Goal: Navigation & Orientation: Understand site structure

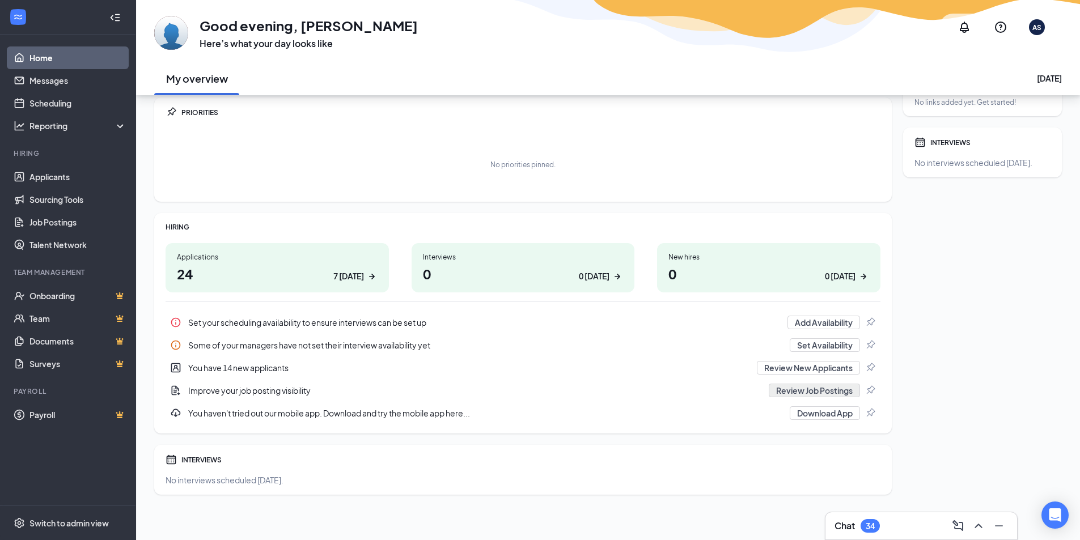
scroll to position [36, 0]
click at [45, 296] on link "Onboarding" at bounding box center [77, 295] width 97 height 23
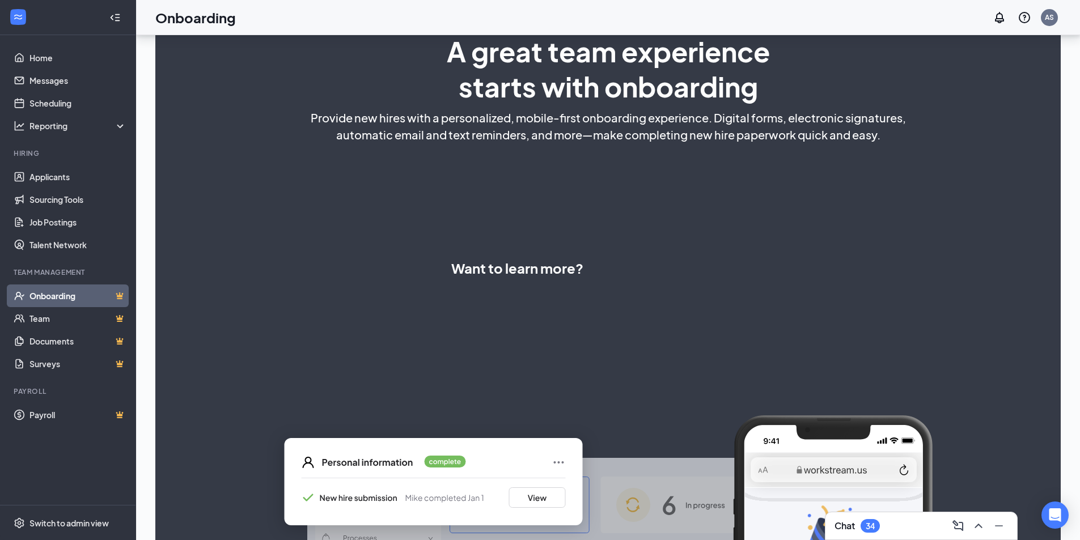
scroll to position [145, 0]
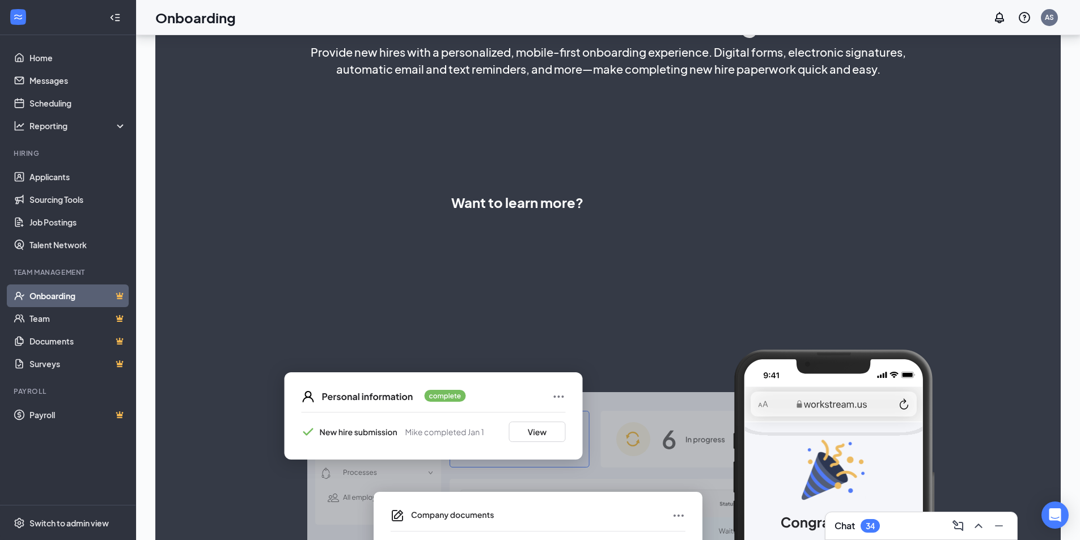
select select "ZA"
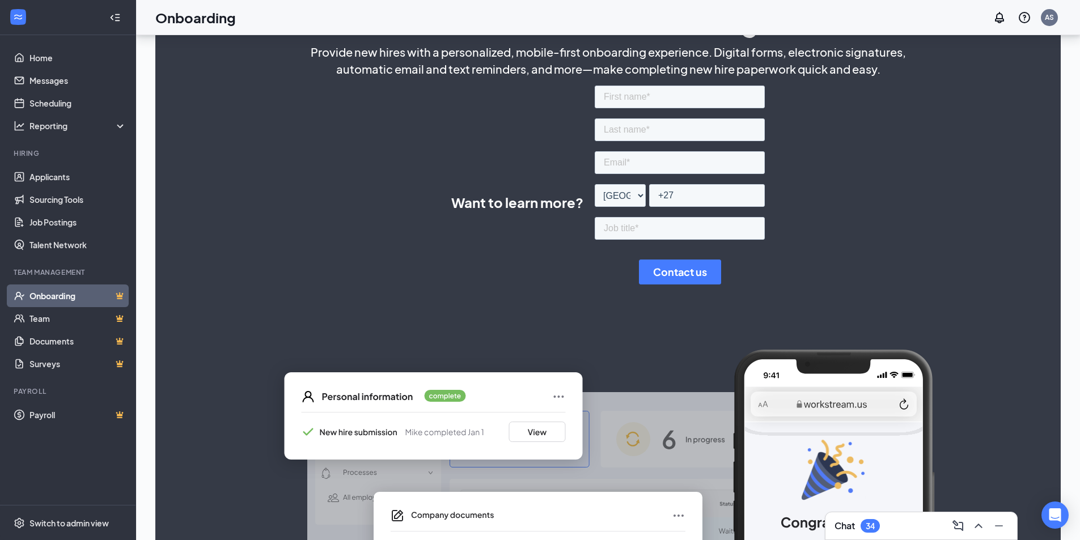
scroll to position [281, 0]
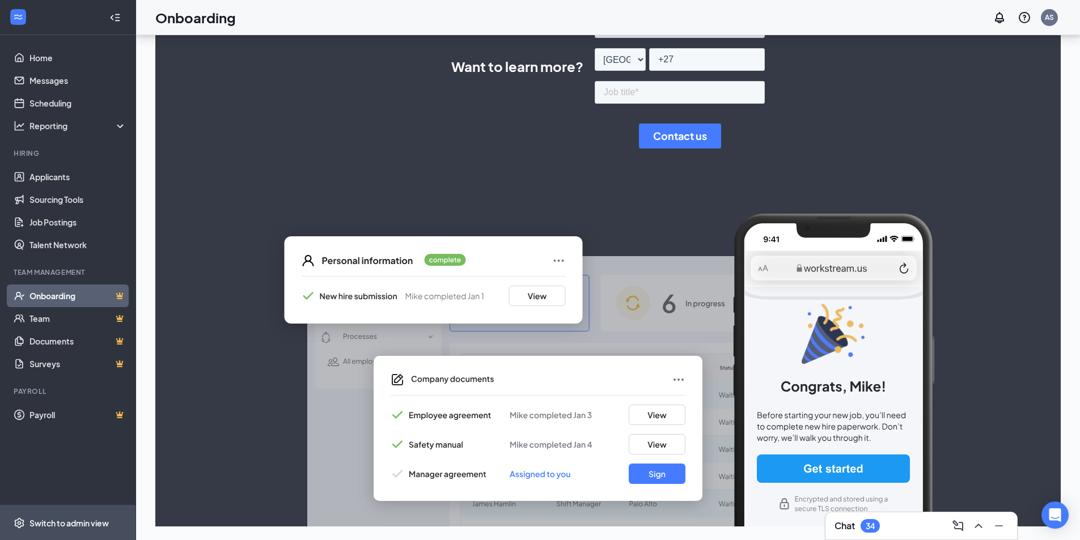
click at [48, 517] on div "Switch to admin view" at bounding box center [68, 522] width 79 height 11
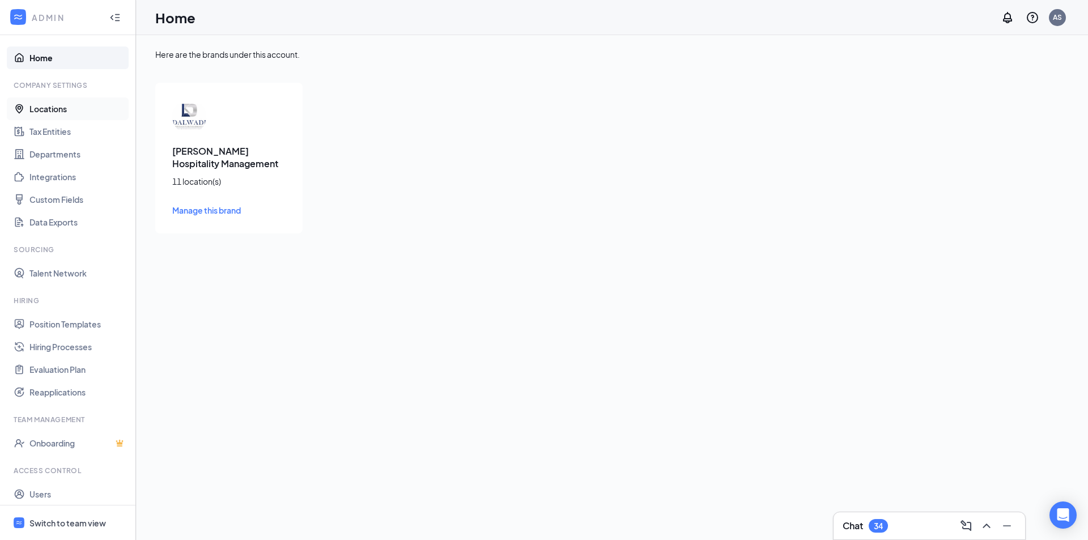
click at [46, 103] on link "Locations" at bounding box center [77, 108] width 97 height 23
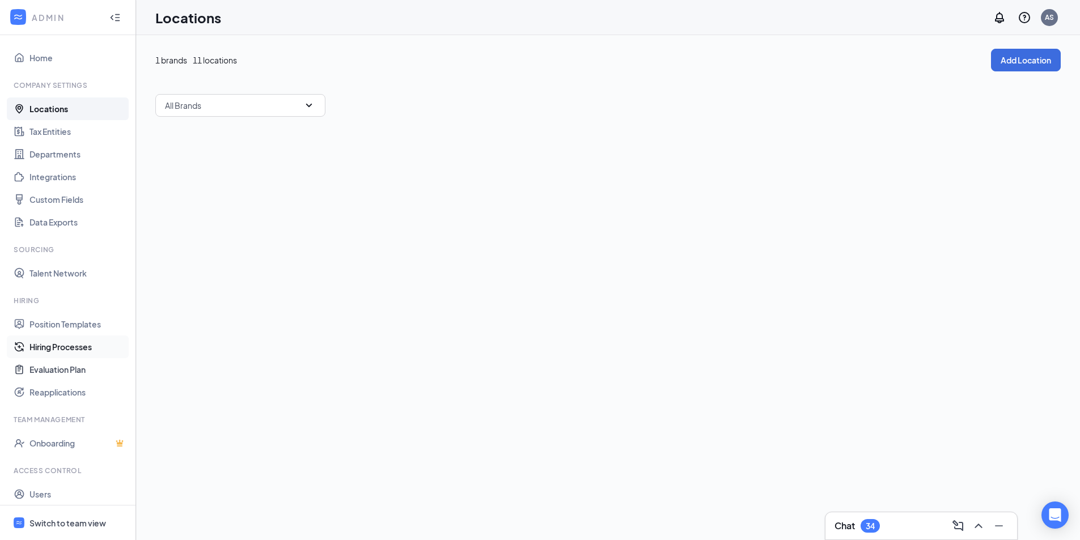
click at [58, 344] on link "Hiring Processes" at bounding box center [77, 346] width 97 height 23
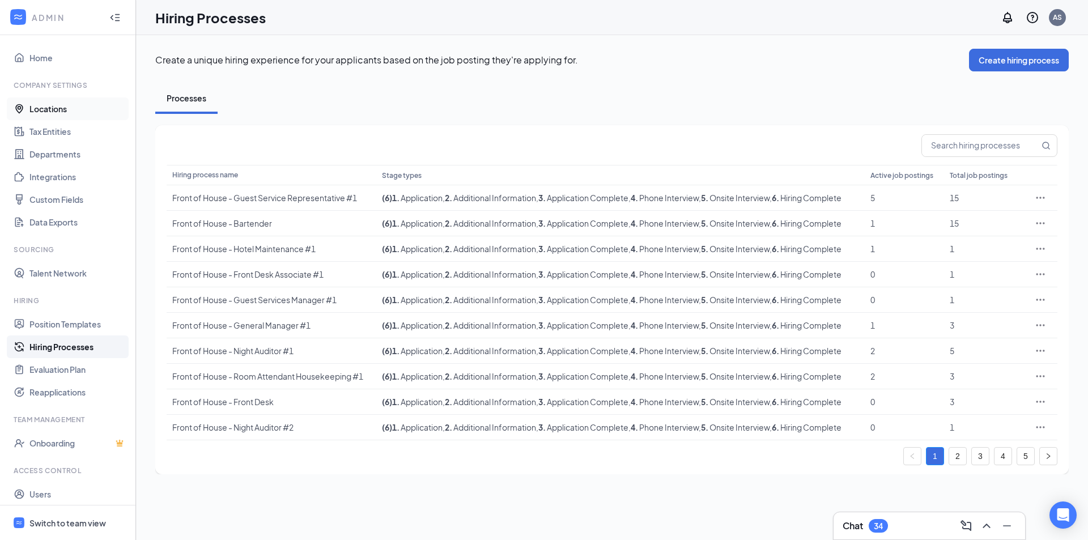
click at [61, 103] on link "Locations" at bounding box center [77, 108] width 97 height 23
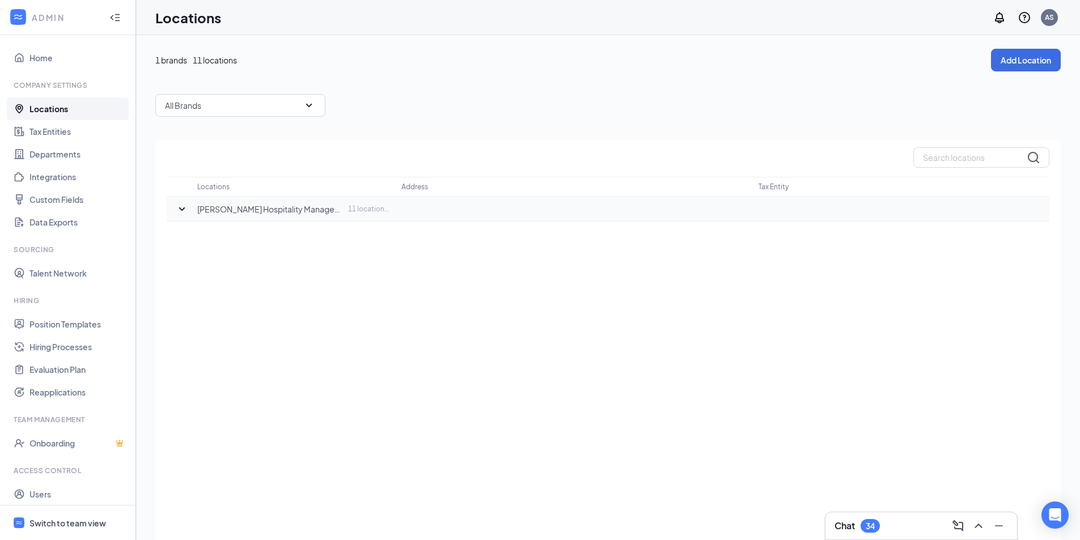
click at [178, 207] on icon "SmallChevronDown" at bounding box center [182, 209] width 14 height 14
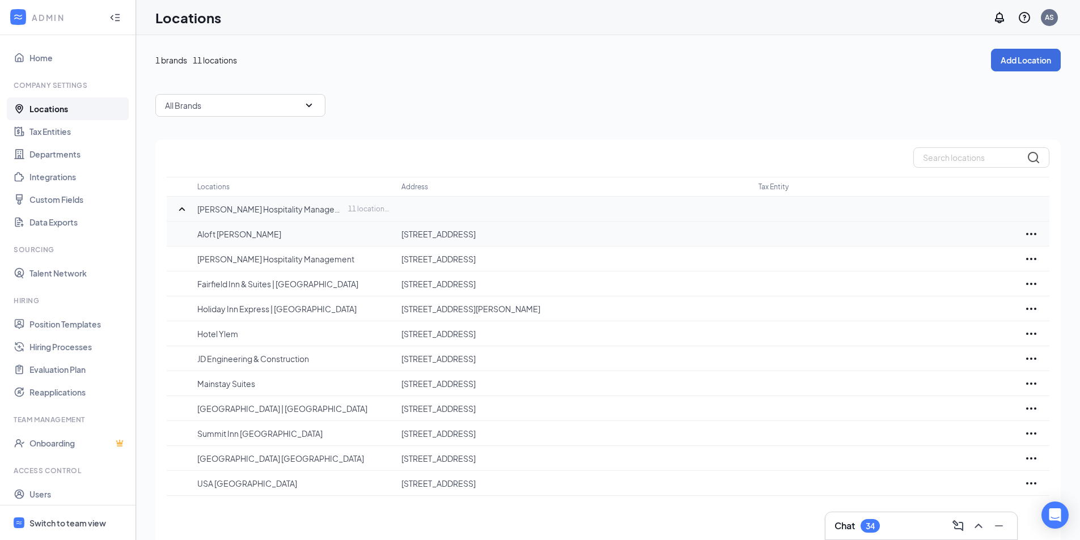
click at [236, 230] on p "Aloft [PERSON_NAME]" at bounding box center [293, 233] width 193 height 11
drag, startPoint x: 225, startPoint y: 237, endPoint x: 277, endPoint y: 239, distance: 52.2
click at [225, 237] on p "Aloft [PERSON_NAME]" at bounding box center [293, 233] width 193 height 11
click at [499, 242] on td "[STREET_ADDRESS]" at bounding box center [579, 234] width 357 height 25
click at [260, 259] on p "[PERSON_NAME] Hospitality Management" at bounding box center [293, 258] width 193 height 11
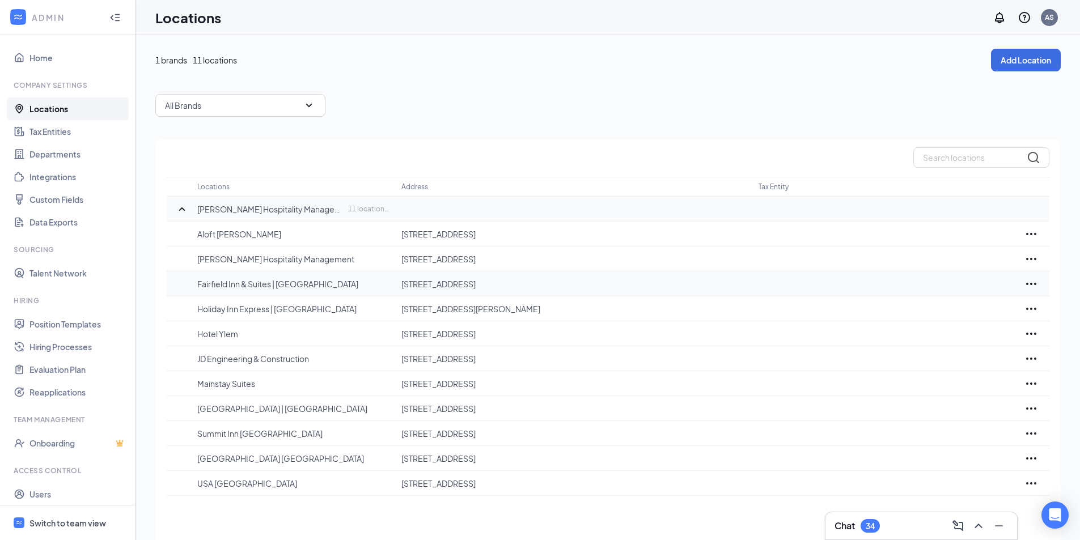
click at [263, 286] on p "Fairfield Inn & Suites | [GEOGRAPHIC_DATA]" at bounding box center [293, 283] width 193 height 11
click at [264, 316] on td "Holiday Inn Express | [GEOGRAPHIC_DATA]" at bounding box center [299, 308] width 204 height 25
click at [54, 448] on link "Onboarding" at bounding box center [77, 443] width 97 height 23
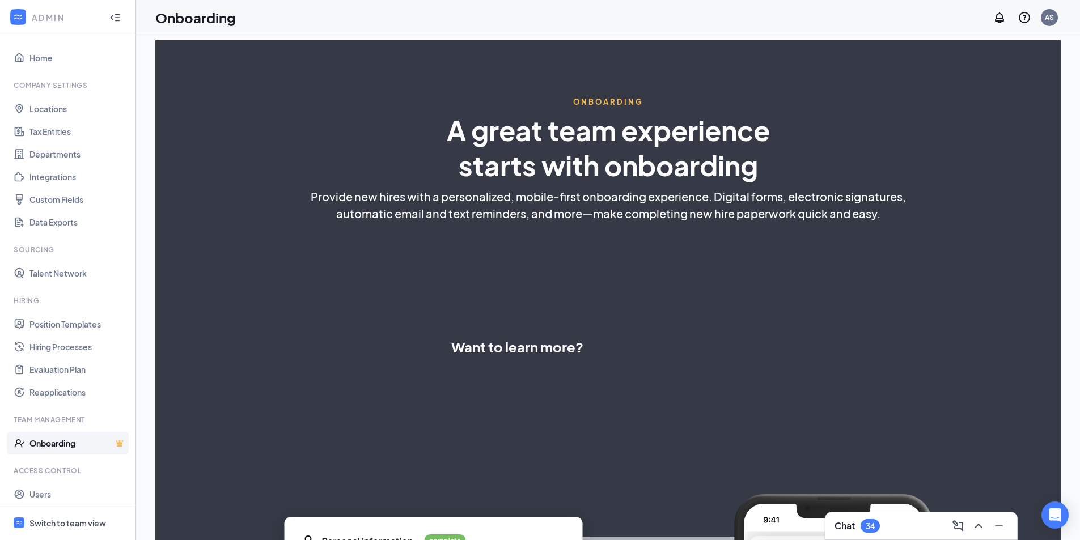
scroll to position [145, 0]
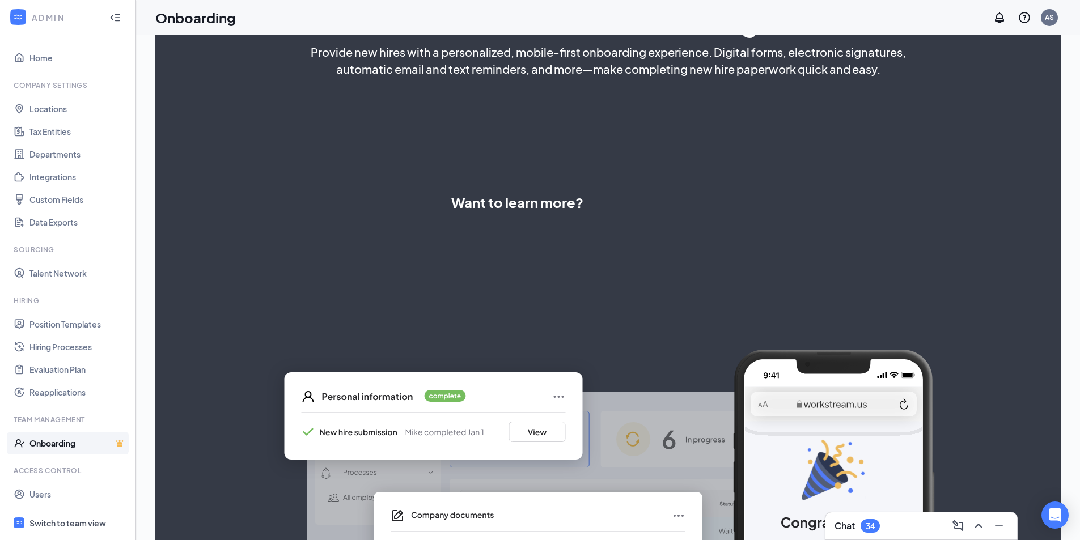
select select "ZA"
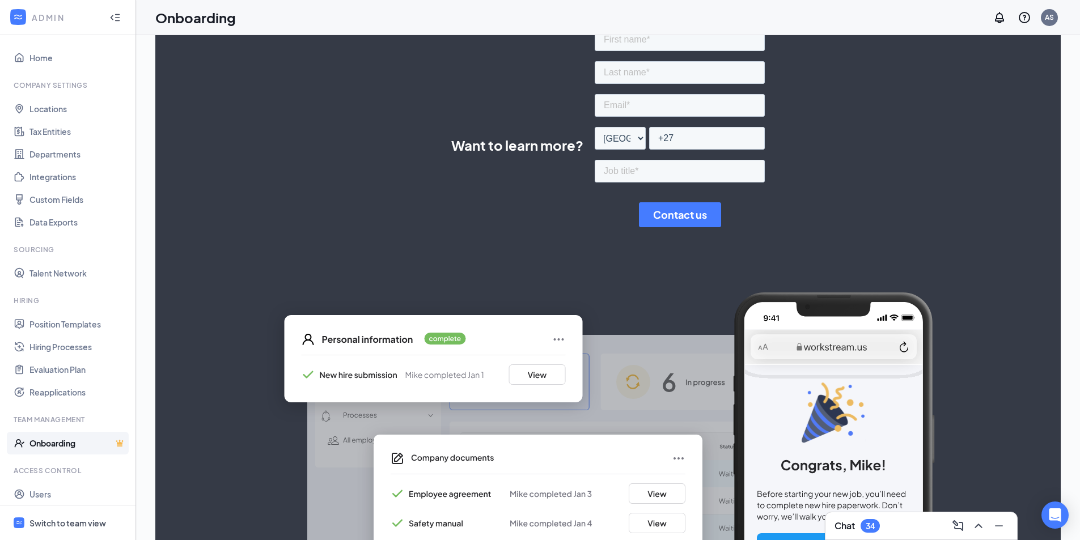
scroll to position [0, 0]
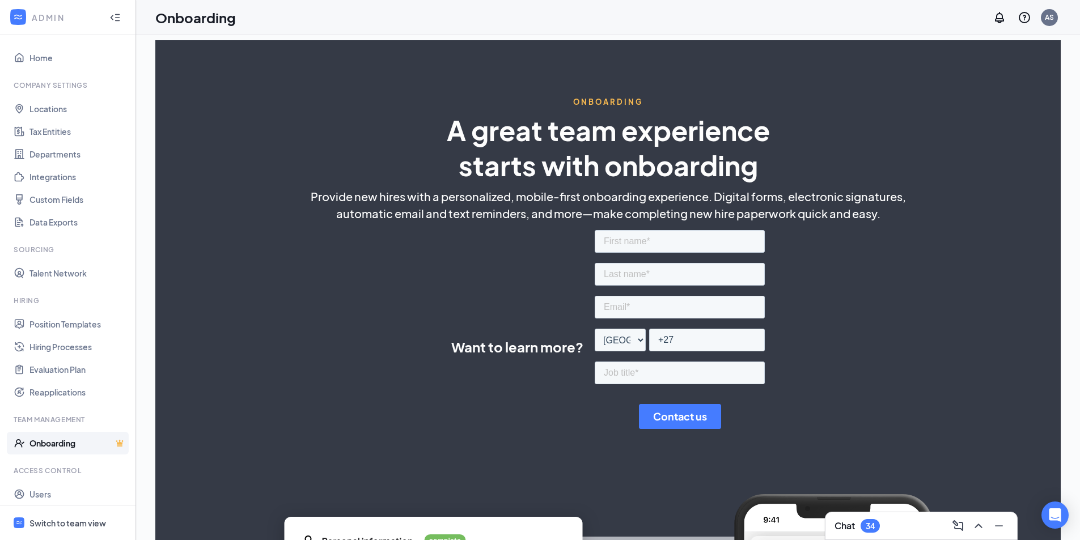
click at [32, 19] on div "ADMIN" at bounding box center [65, 17] width 67 height 11
click at [17, 18] on icon "WorkstreamLogo" at bounding box center [17, 16] width 11 height 11
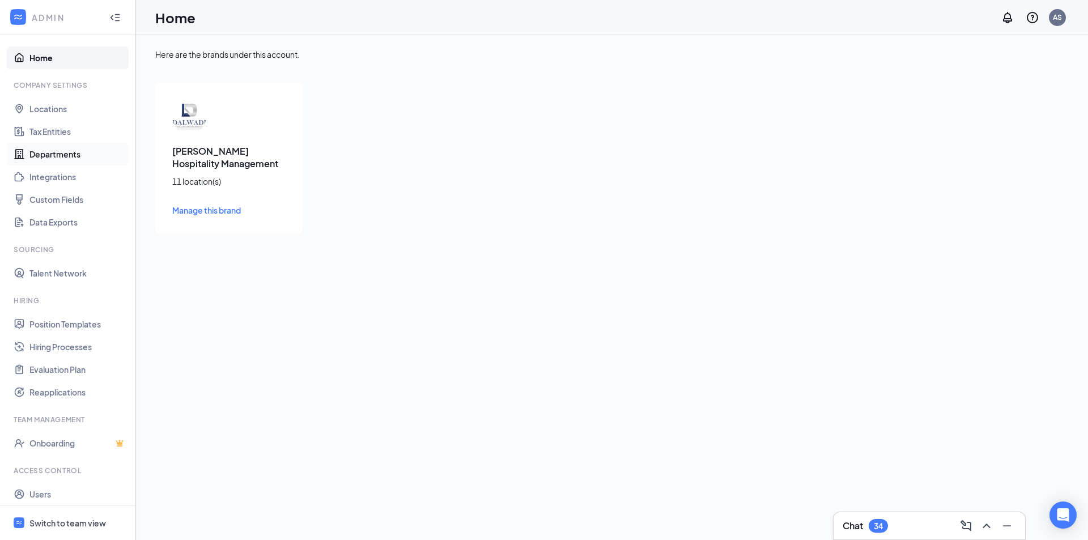
click at [31, 154] on link "Departments" at bounding box center [77, 154] width 97 height 23
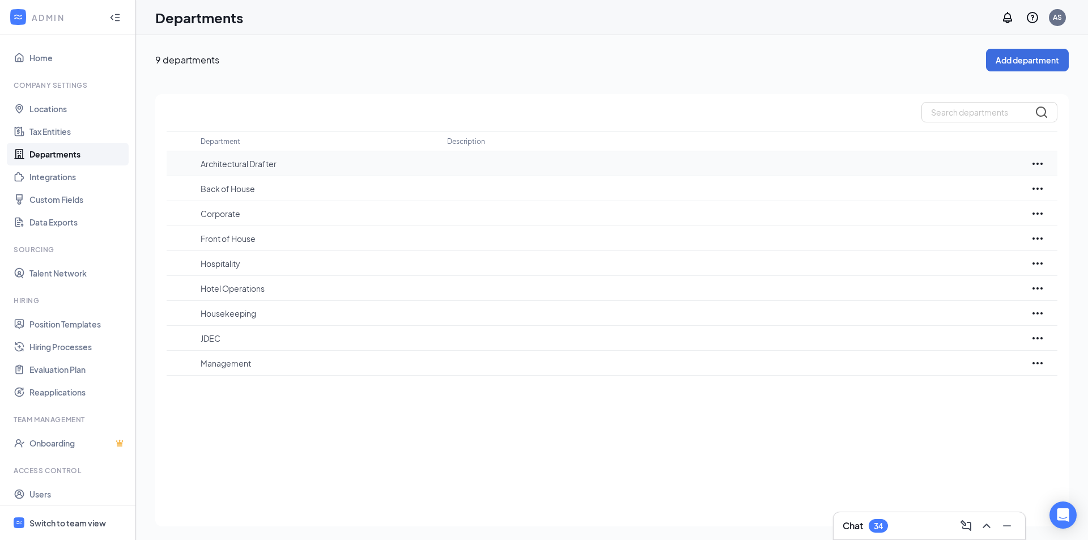
click at [1038, 159] on icon "Ellipses" at bounding box center [1038, 164] width 14 height 14
click at [740, 63] on p "9 departments" at bounding box center [570, 60] width 831 height 12
click at [67, 180] on link "Integrations" at bounding box center [77, 176] width 97 height 23
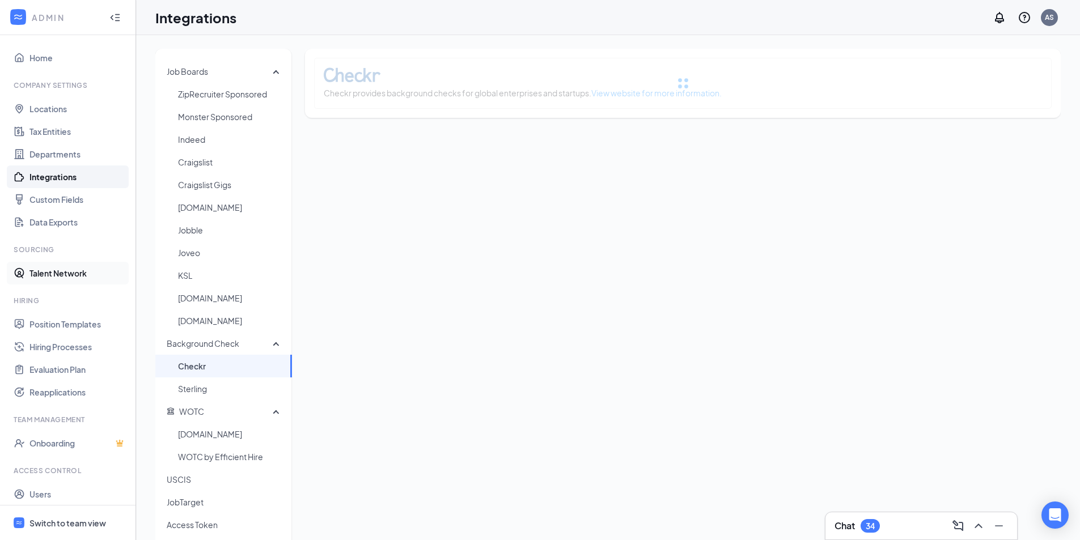
click at [50, 275] on link "Talent Network" at bounding box center [77, 273] width 97 height 23
